Goal: Task Accomplishment & Management: Use online tool/utility

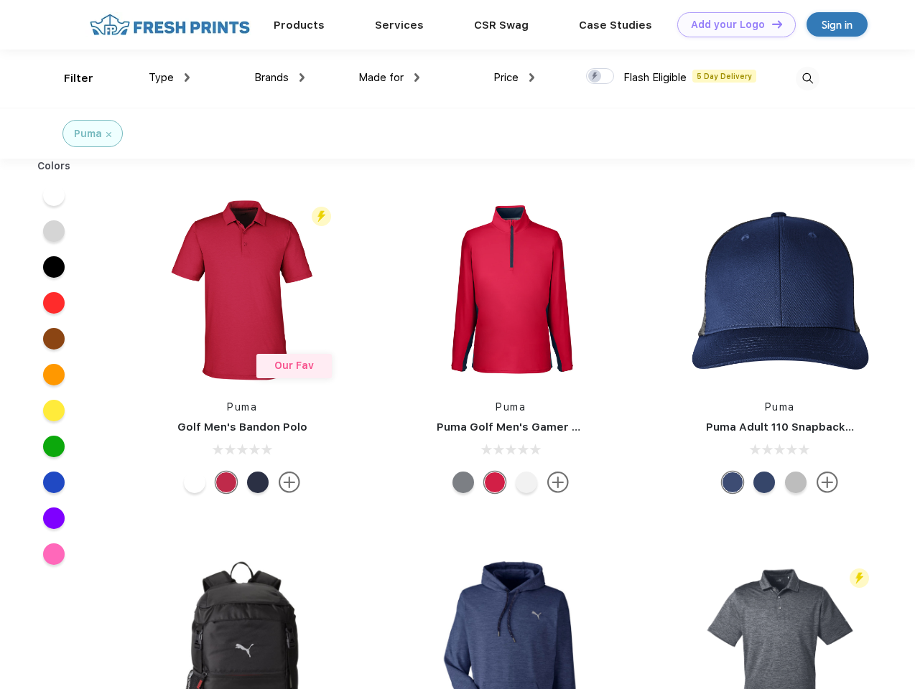
scroll to position [1, 0]
click at [731, 24] on link "Add your Logo Design Tool" at bounding box center [736, 24] width 118 height 25
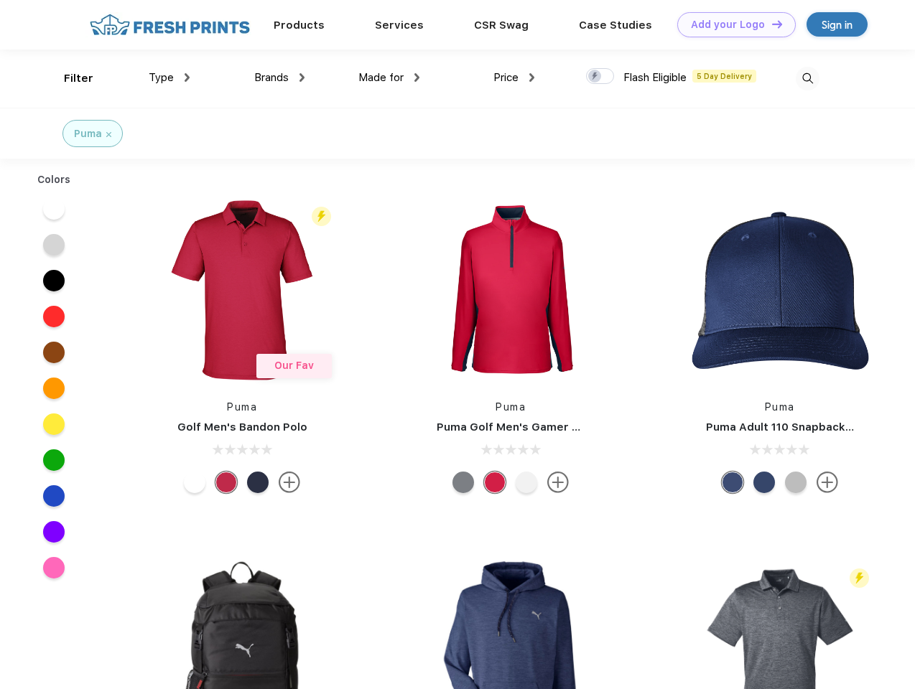
click at [0, 0] on div "Design Tool" at bounding box center [0, 0] width 0 height 0
click at [770, 24] on link "Add your Logo Design Tool" at bounding box center [736, 24] width 118 height 25
click at [69, 78] on div "Filter" at bounding box center [78, 78] width 29 height 17
click at [169, 78] on span "Type" at bounding box center [161, 77] width 25 height 13
click at [279, 78] on span "Brands" at bounding box center [271, 77] width 34 height 13
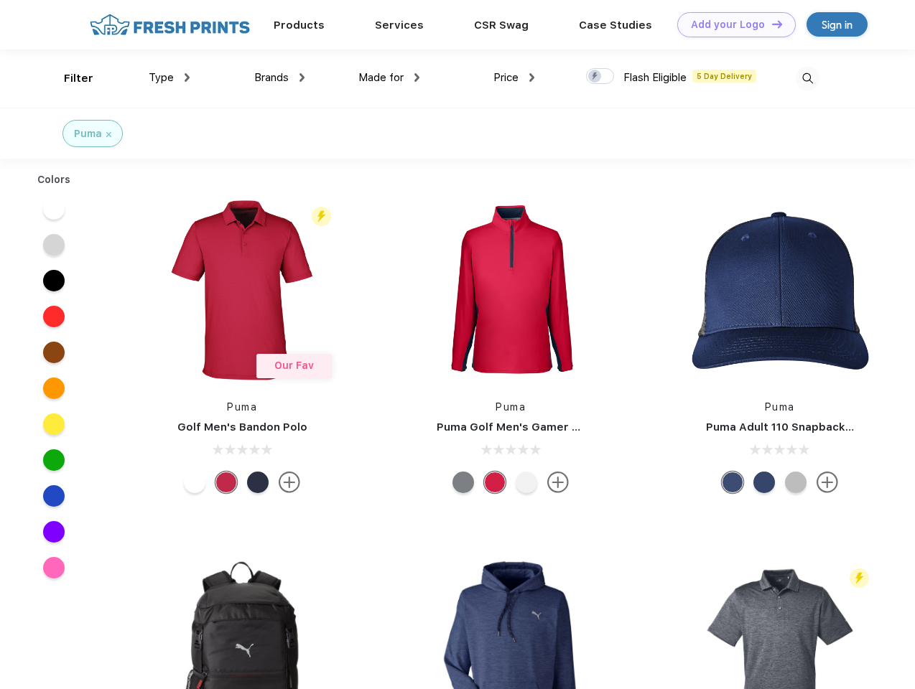
click at [389, 78] on span "Made for" at bounding box center [380, 77] width 45 height 13
click at [514, 78] on span "Price" at bounding box center [505, 77] width 25 height 13
click at [600, 77] on div at bounding box center [600, 76] width 28 height 16
click at [595, 77] on input "checkbox" at bounding box center [590, 71] width 9 height 9
click at [807, 78] on img at bounding box center [807, 79] width 24 height 24
